Goal: Communication & Community: Answer question/provide support

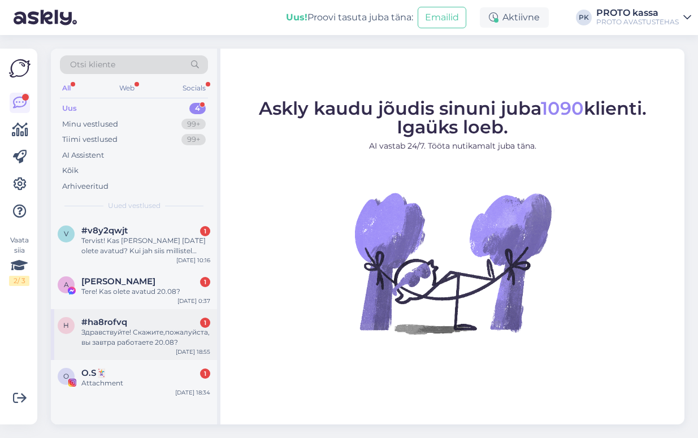
click at [103, 332] on div "Здравствуйте! Скажите,пожалуйста, вы завтра работаете 20.08?" at bounding box center [145, 337] width 129 height 20
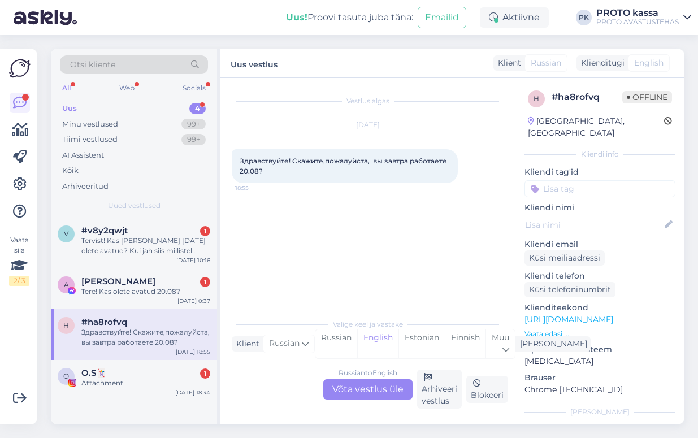
click at [380, 388] on div "Russian to English Võta vestlus üle" at bounding box center [367, 389] width 89 height 20
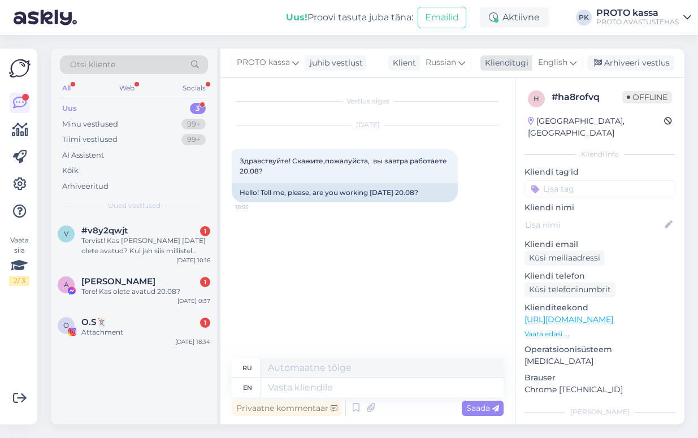
click at [574, 60] on icon at bounding box center [572, 62] width 7 height 12
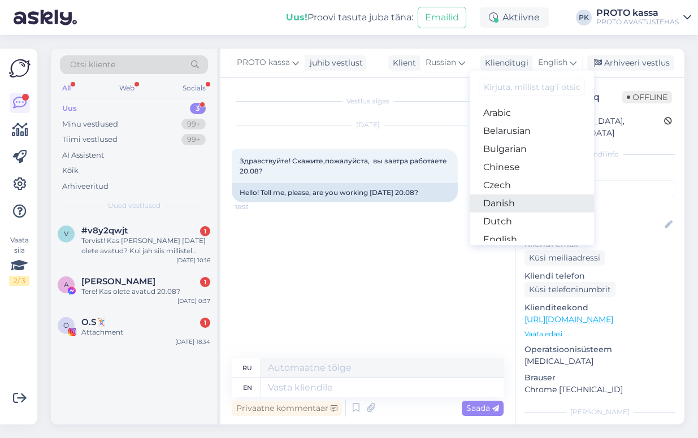
scroll to position [71, 0]
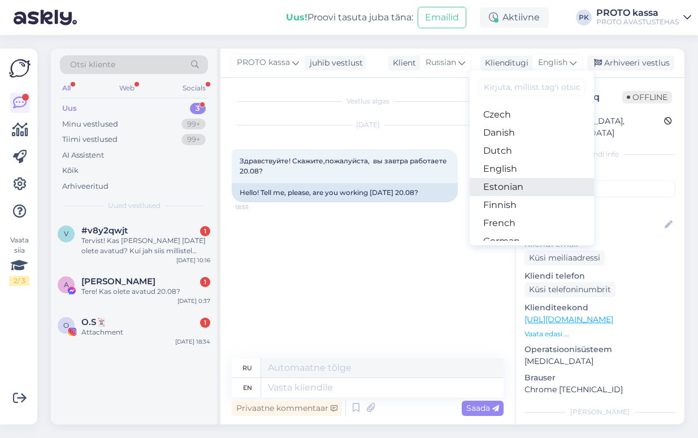
click at [506, 184] on link "Estonian" at bounding box center [531, 187] width 124 height 18
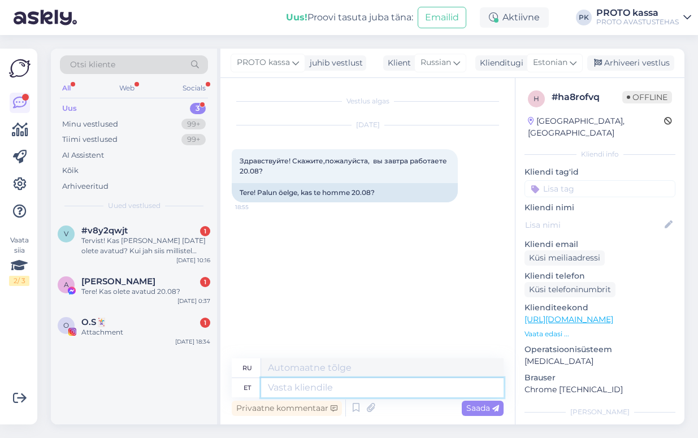
click at [276, 386] on textarea at bounding box center [382, 387] width 242 height 19
type textarea "Oleme"
type textarea "Мы"
type textarea "Oleme avatud"
type textarea "Мы открыты"
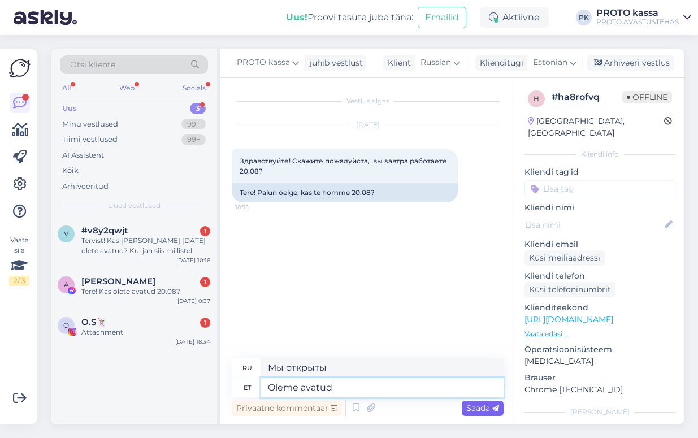
type textarea "Oleme avatud"
click at [486, 404] on span "Saada" at bounding box center [482, 408] width 33 height 10
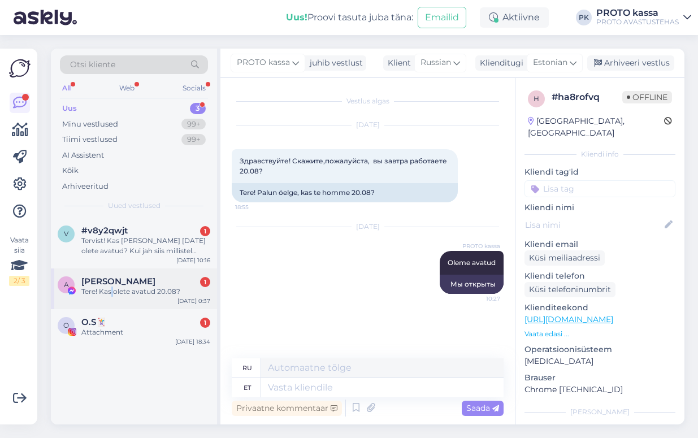
drag, startPoint x: 115, startPoint y: 292, endPoint x: 108, endPoint y: 286, distance: 8.8
click at [113, 290] on div "Tere! Kas olete avatud 20.08?" at bounding box center [145, 291] width 129 height 10
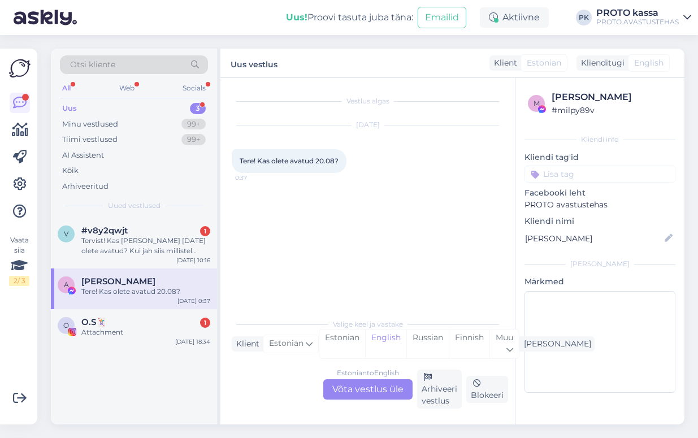
click at [356, 387] on div "Estonian to English Võta vestlus üle" at bounding box center [367, 389] width 89 height 20
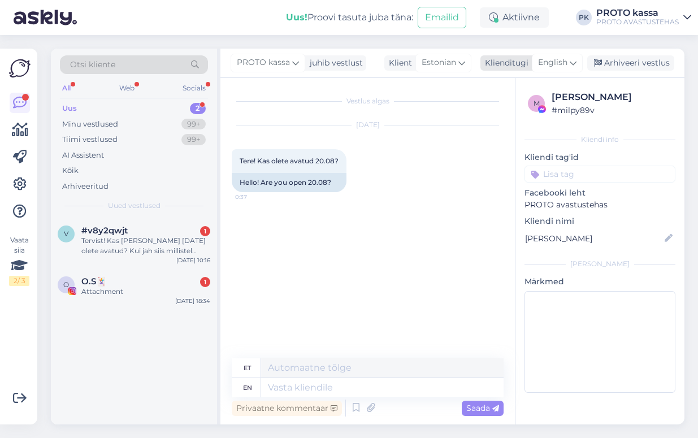
click at [572, 58] on icon at bounding box center [572, 62] width 7 height 12
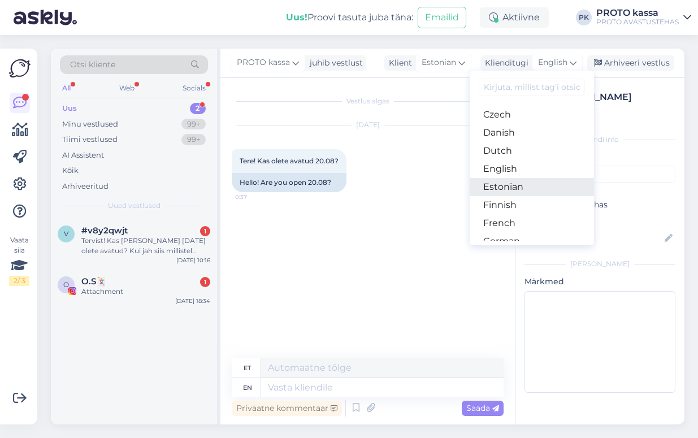
click at [499, 188] on link "Estonian" at bounding box center [531, 187] width 124 height 18
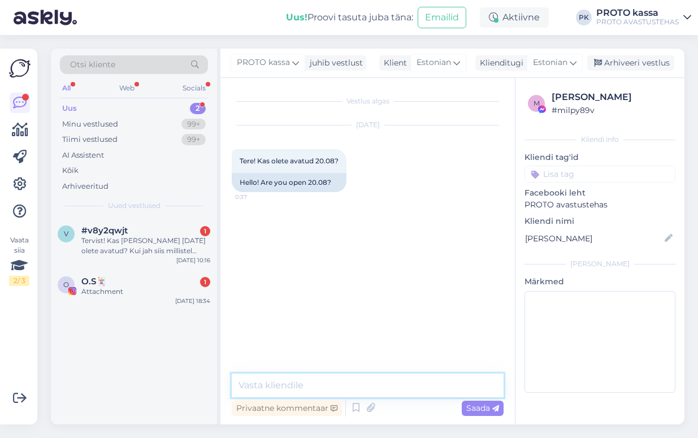
click at [262, 385] on textarea at bounding box center [368, 385] width 272 height 24
type textarea "Tere! Oleme avatud"
click at [471, 407] on span "Saada" at bounding box center [482, 408] width 33 height 10
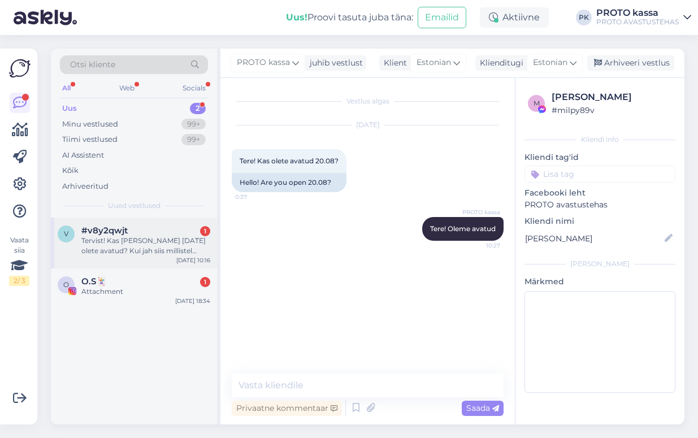
click at [110, 246] on div "Tervist! Kas [PERSON_NAME] [DATE] olete avatud? Kui jah siis millistel kellaaeg…" at bounding box center [145, 246] width 129 height 20
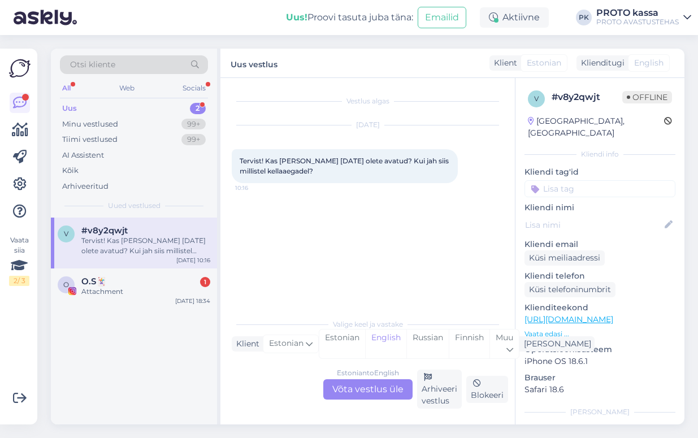
click at [359, 391] on div "Estonian to English Võta vestlus üle" at bounding box center [367, 389] width 89 height 20
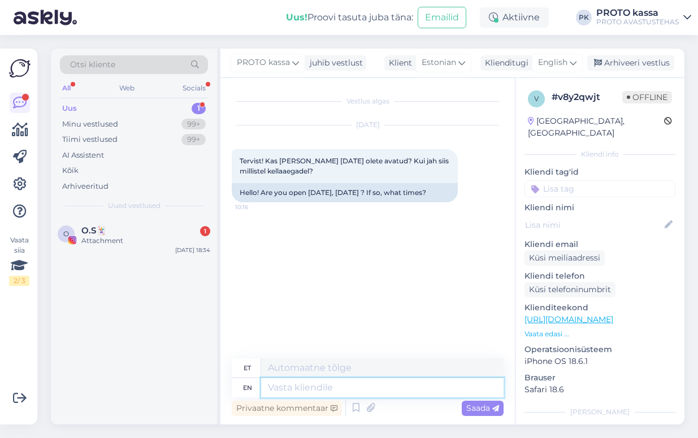
click at [306, 380] on textarea at bounding box center [382, 387] width 242 height 19
type textarea "Tere"
type textarea "Tere oleme a"
type textarea "Tere oleme"
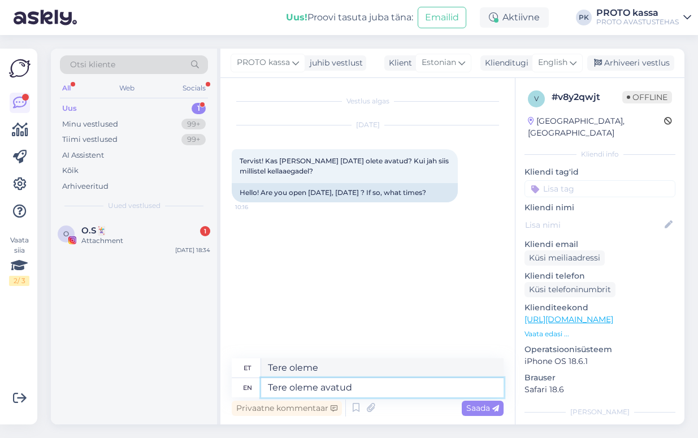
type textarea "Tere oleme avatud"
type textarea "Tere oleme avanud"
type textarea "Tere oleme avatud tavaliselt"
type textarea "Tere oleme avanud tavaliselt"
type textarea "Tere oleme avatud tavaliselt 11-18"
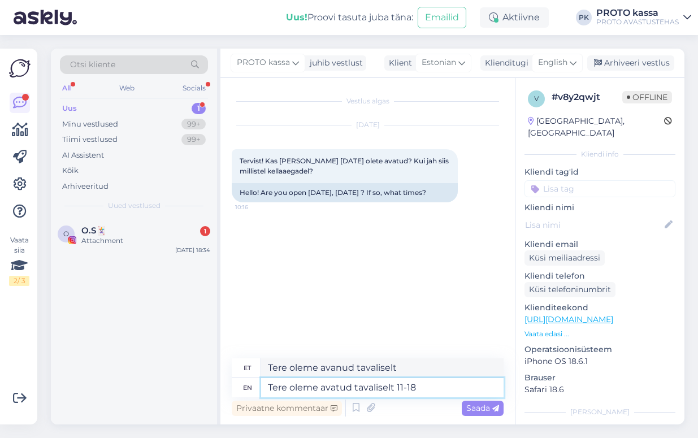
type textarea "Tere oleme avatud tavaliselt 11-18"
click at [468, 406] on span "Saada" at bounding box center [482, 408] width 33 height 10
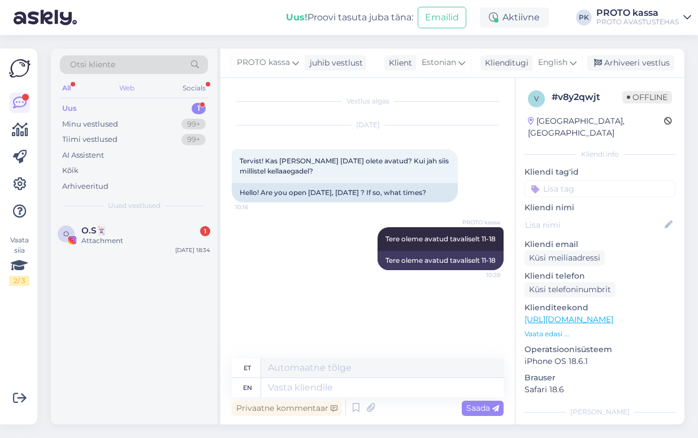
click at [120, 88] on div "Web" at bounding box center [127, 88] width 20 height 15
